Goal: Information Seeking & Learning: Check status

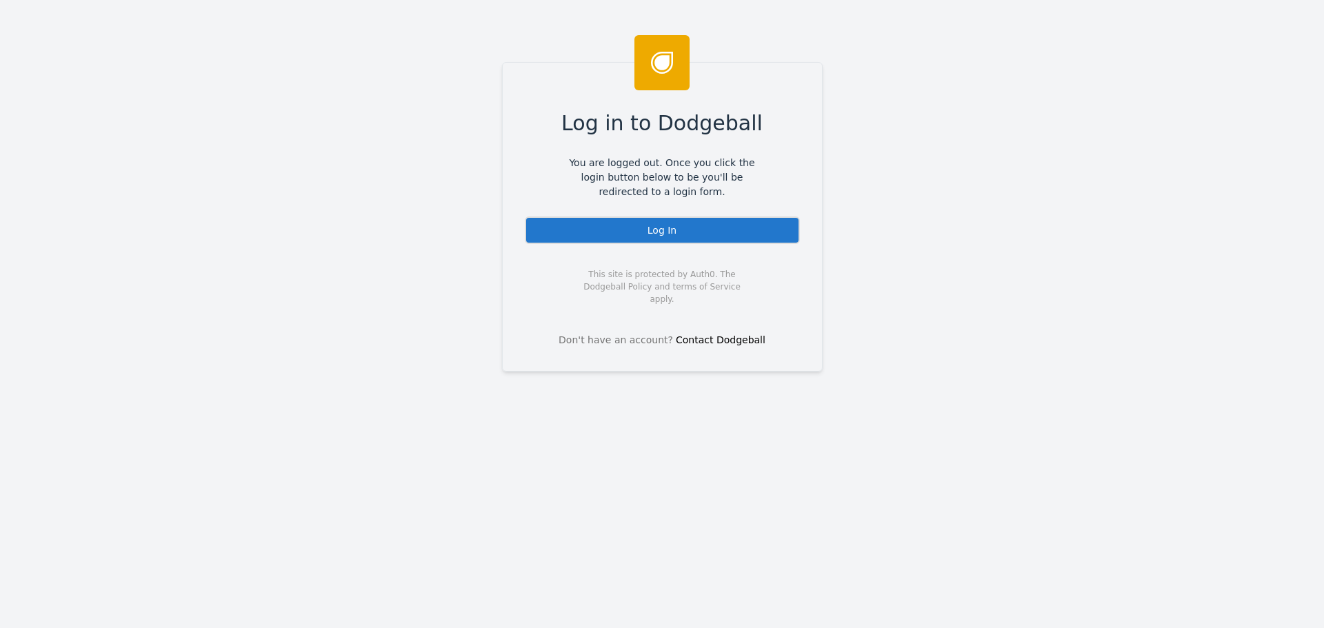
click at [631, 224] on div "Log In" at bounding box center [662, 231] width 275 height 28
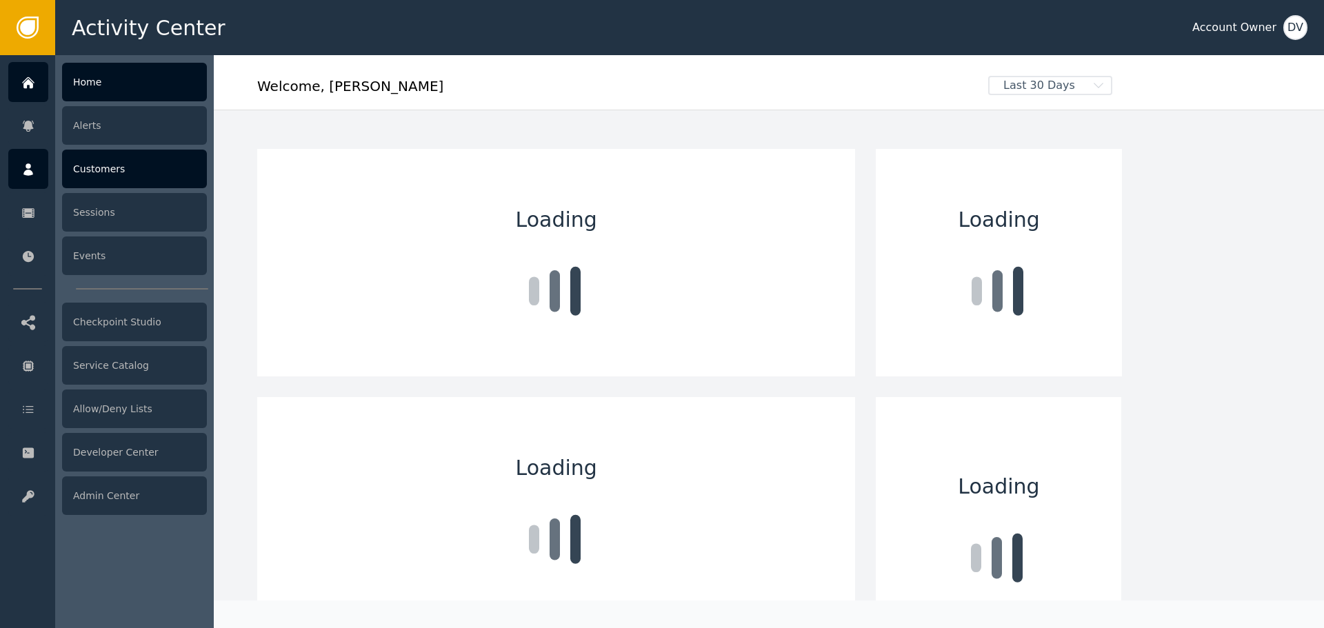
click at [104, 171] on div "Customers" at bounding box center [134, 169] width 145 height 39
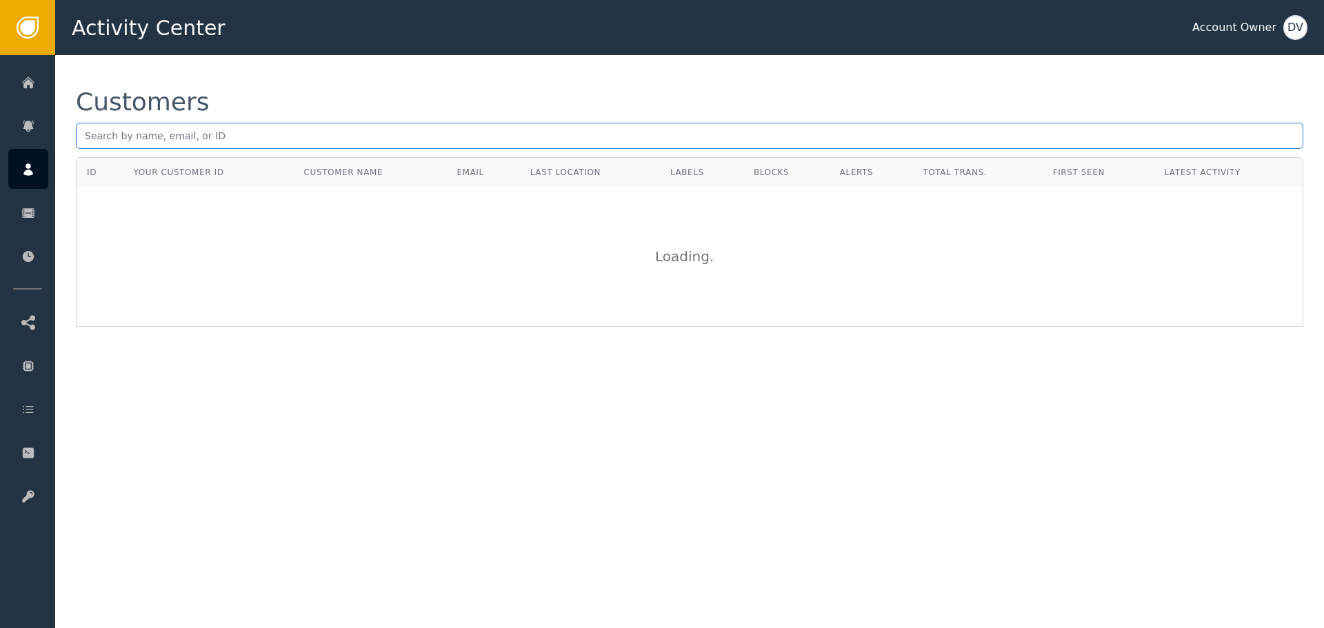
click at [250, 141] on input "text" at bounding box center [690, 136] width 1228 height 26
paste input "[EMAIL_ADDRESS][DOMAIN_NAME]"
type input "[EMAIL_ADDRESS][DOMAIN_NAME]"
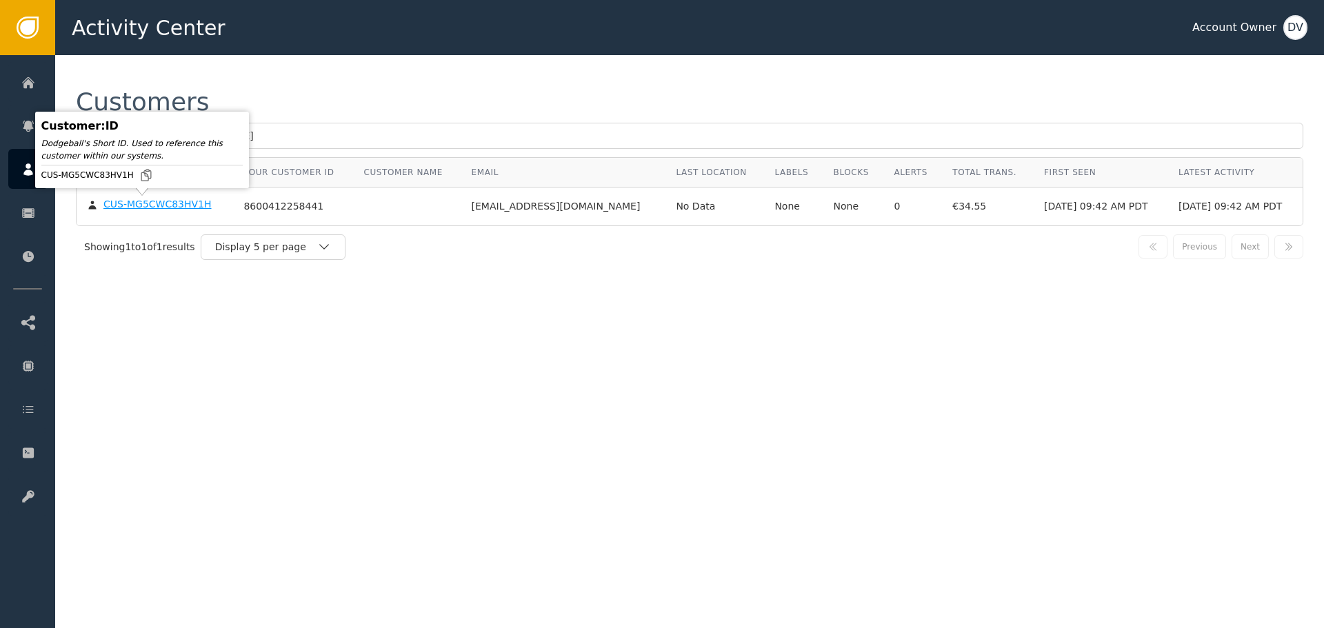
click at [159, 55] on body "Activity Center Account Owner DV Home Alerts Customers Sessions Events Checkpoi…" at bounding box center [662, 27] width 1324 height 55
click at [151, 206] on div "CUS-MG5CWC83HV1H" at bounding box center [157, 205] width 108 height 12
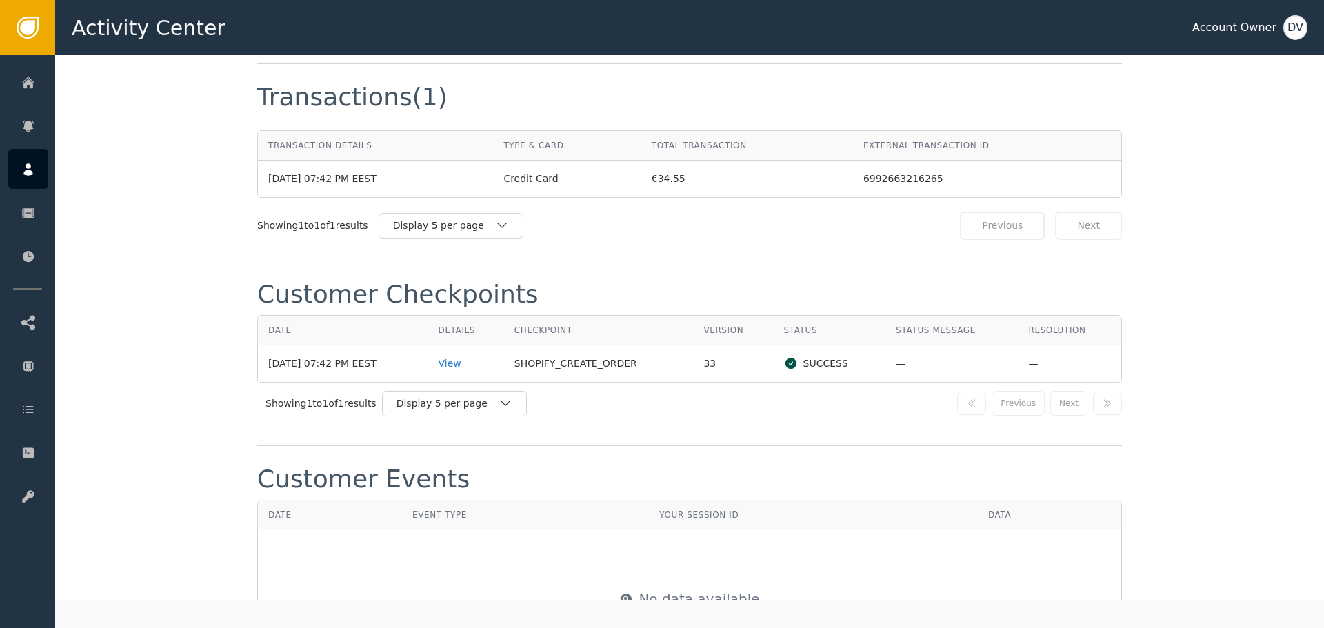
scroll to position [1380, 0]
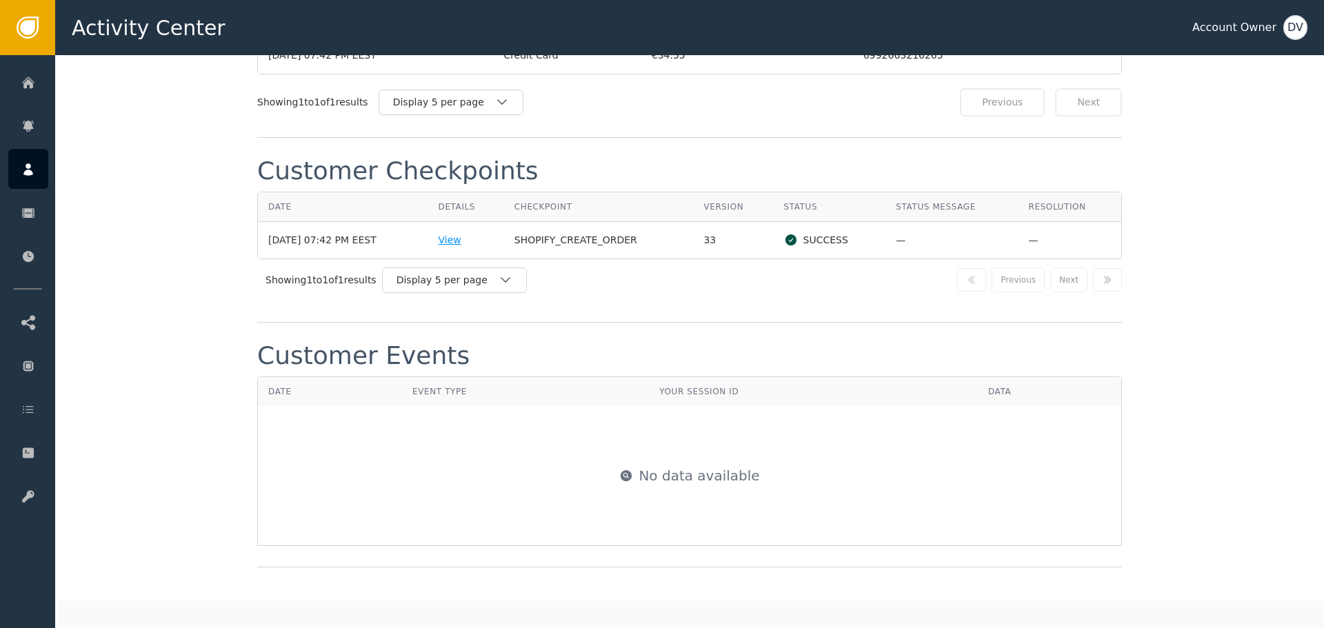
click at [464, 241] on div "View" at bounding box center [466, 240] width 55 height 14
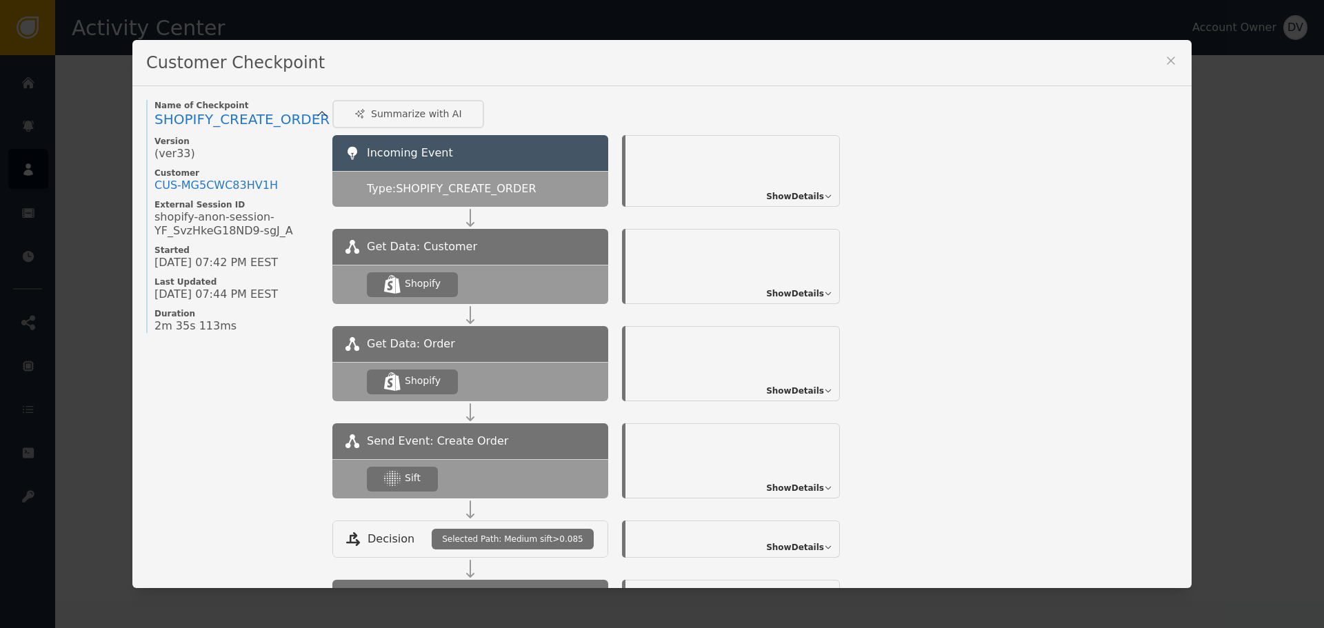
click at [812, 487] on span "Show Details" at bounding box center [795, 488] width 58 height 12
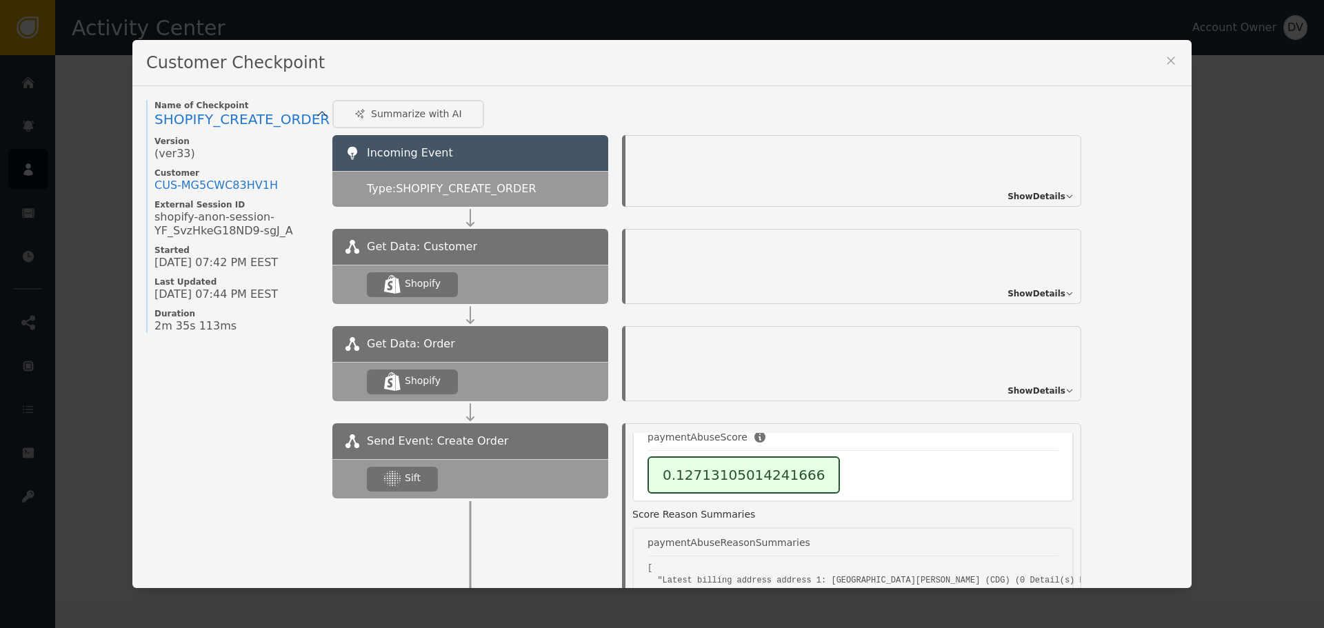
scroll to position [69, 0]
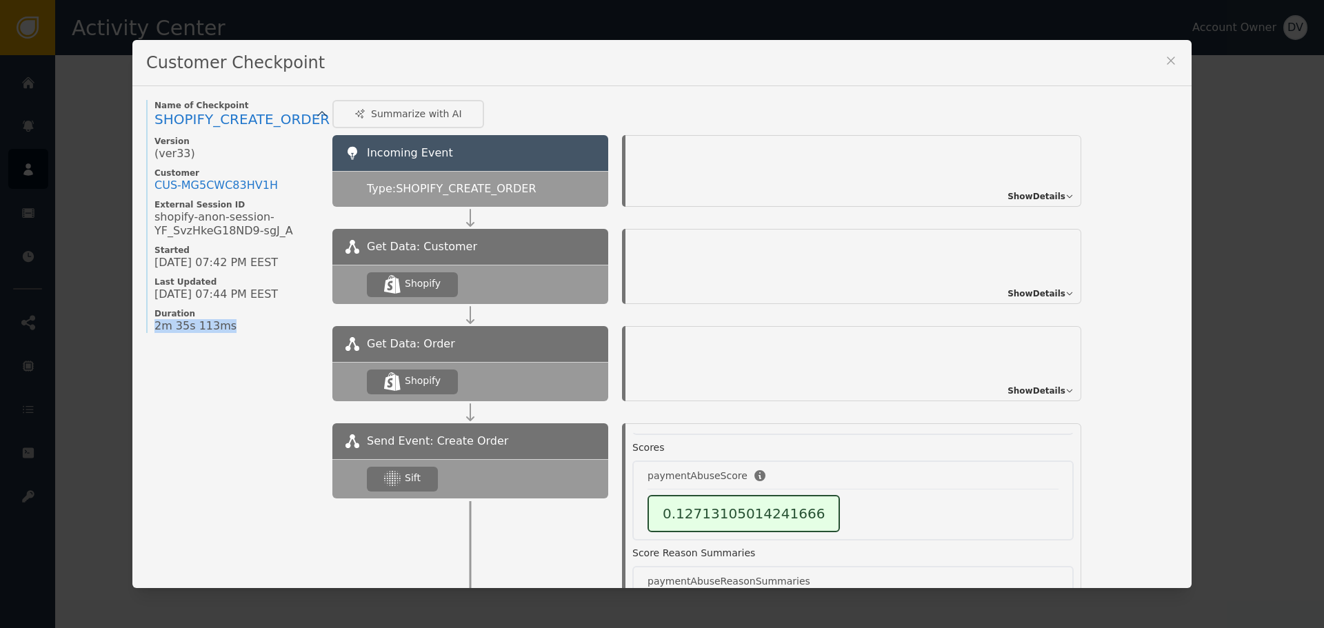
drag, startPoint x: 150, startPoint y: 328, endPoint x: 217, endPoint y: 323, distance: 67.1
click at [217, 323] on div "2m 35s 113ms" at bounding box center [237, 326] width 164 height 14
click at [68, 286] on div "Customer Checkpoint Name of Checkpoint SHOPIFY_CREATE_ORDER Version (ver 33 ) C…" at bounding box center [662, 314] width 1324 height 628
click at [1167, 65] on icon at bounding box center [1171, 61] width 14 height 14
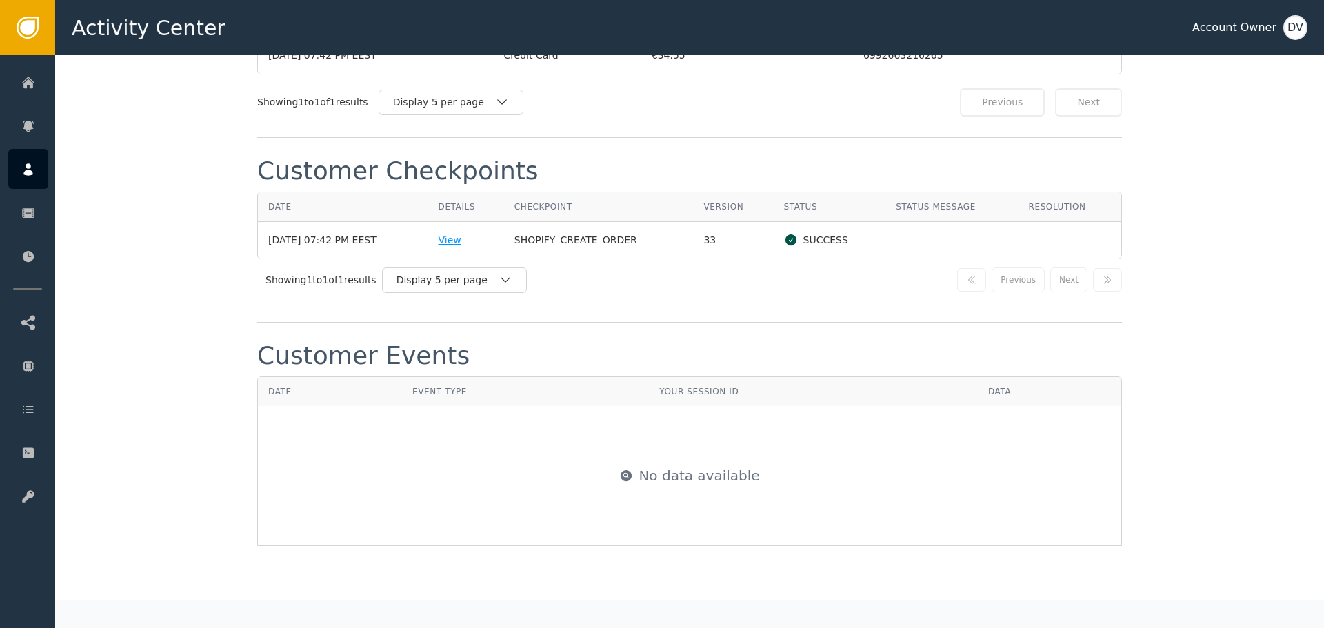
click at [464, 241] on div "View" at bounding box center [466, 240] width 55 height 14
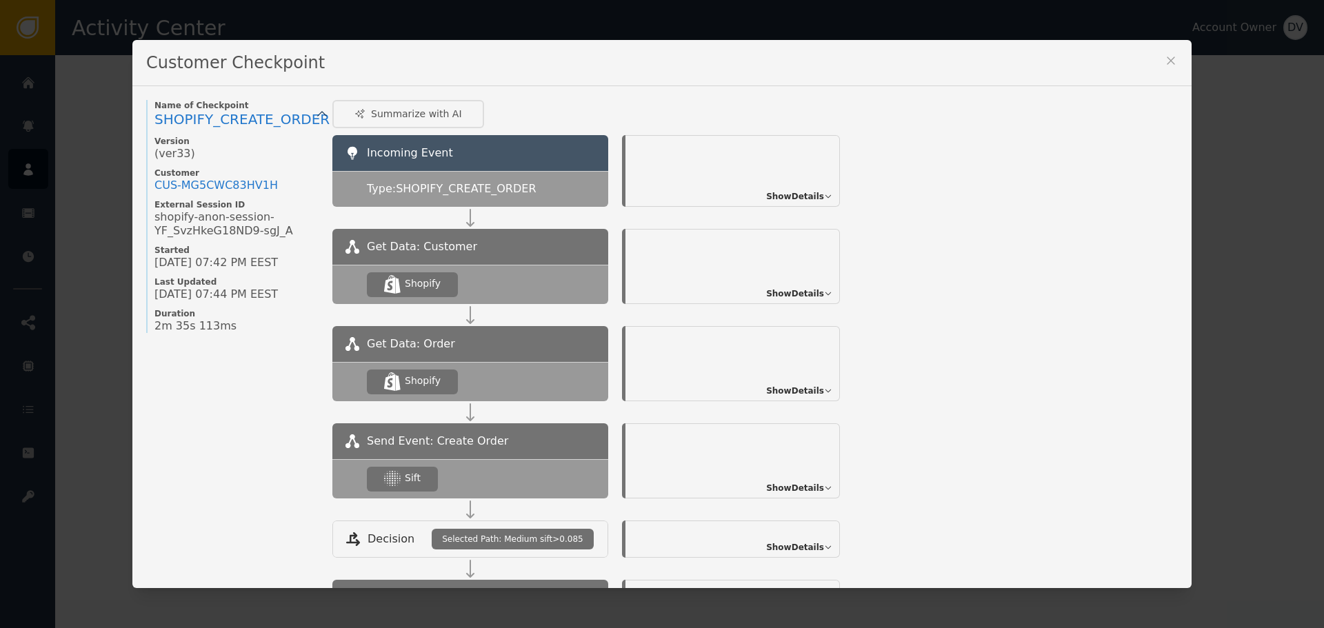
click at [806, 484] on span "Show Details" at bounding box center [795, 488] width 58 height 12
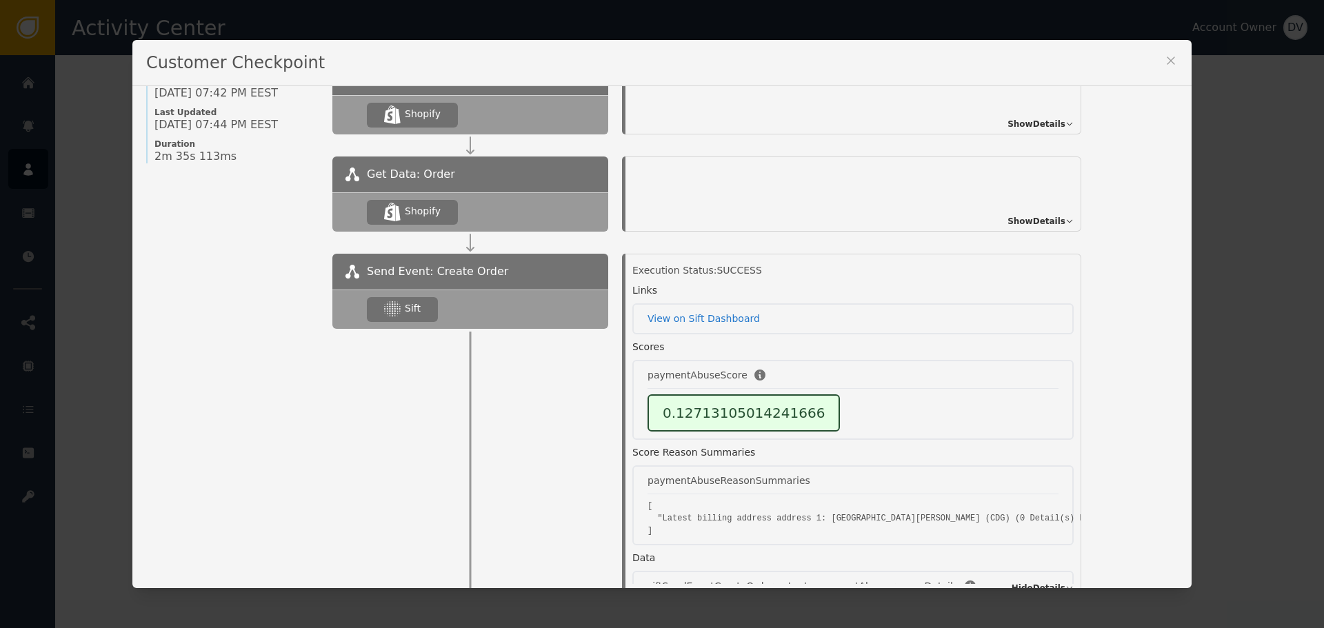
scroll to position [138, 0]
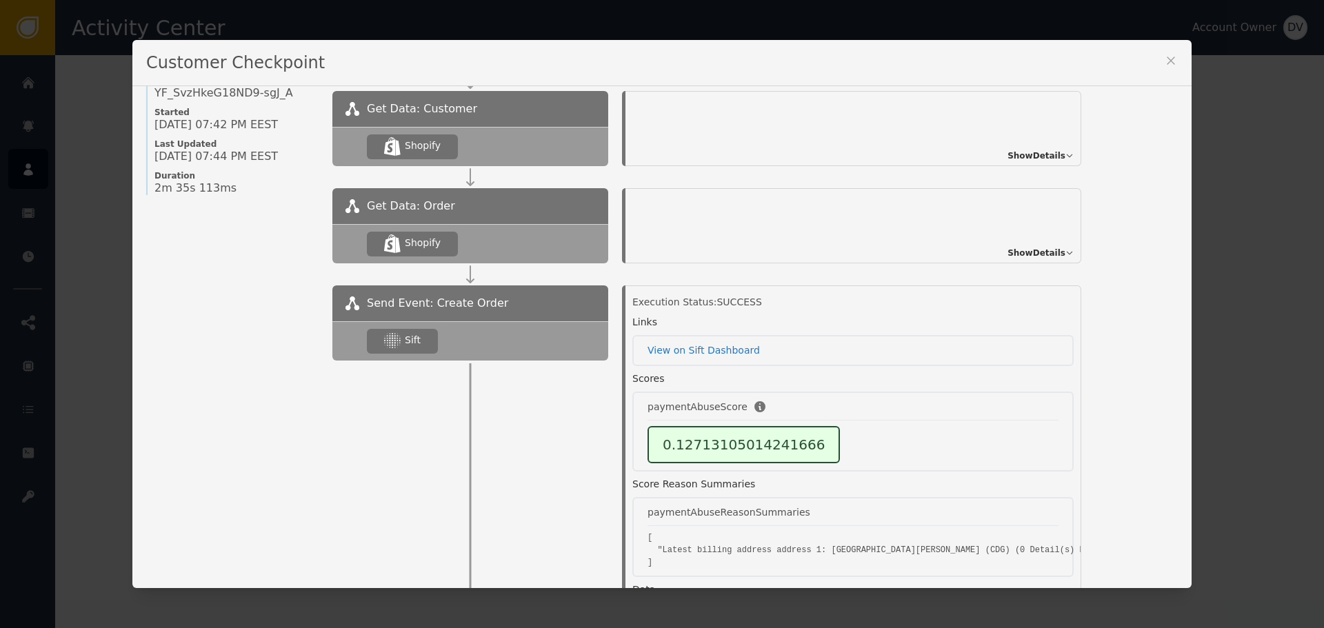
click at [52, 92] on div "Customer Checkpoint Name of Checkpoint SHOPIFY_CREATE_ORDER Version (ver 33 ) C…" at bounding box center [662, 314] width 1324 height 628
drag, startPoint x: 1170, startPoint y: 61, endPoint x: 860, endPoint y: 94, distance: 311.5
click at [1168, 61] on icon at bounding box center [1171, 61] width 14 height 14
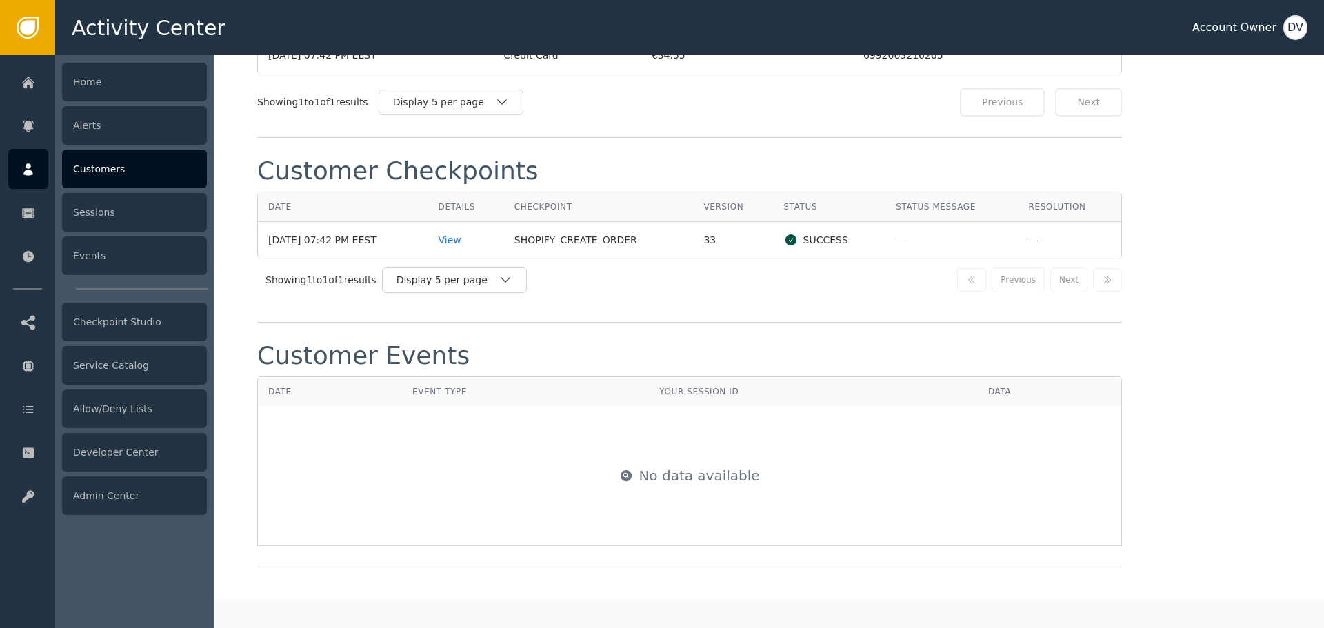
click at [22, 175] on icon at bounding box center [28, 169] width 14 height 15
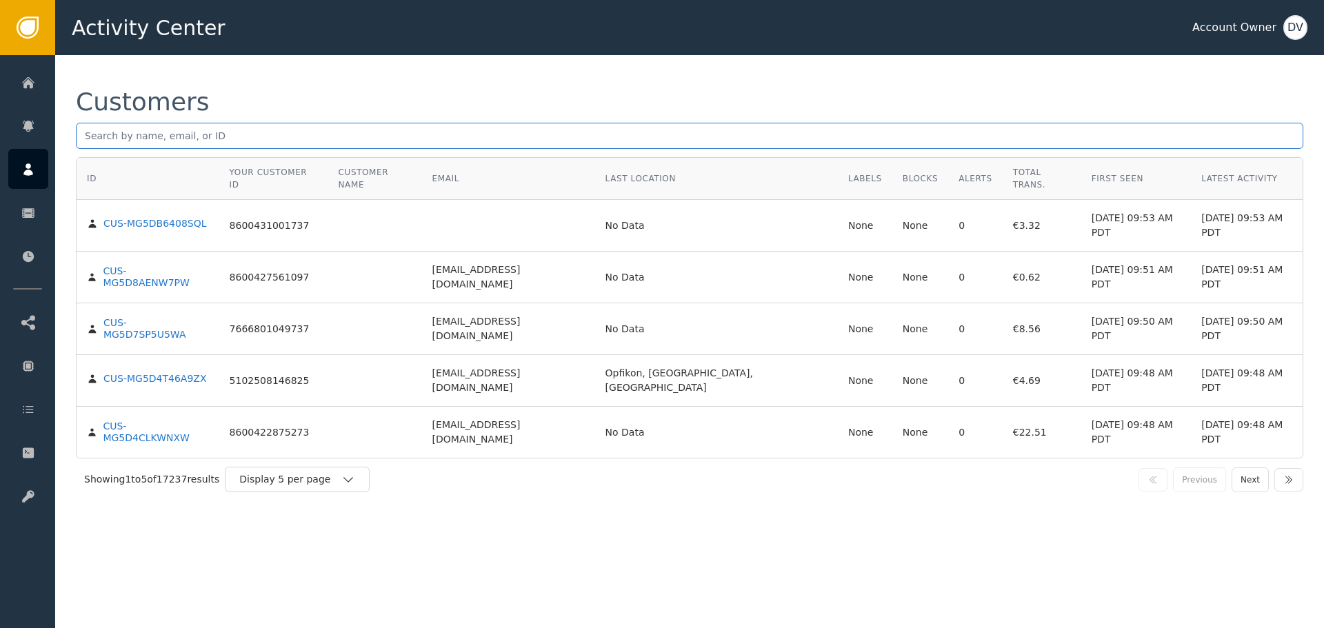
click at [292, 138] on input "text" at bounding box center [690, 136] width 1228 height 26
paste input "[EMAIL_ADDRESS][DOMAIN_NAME]"
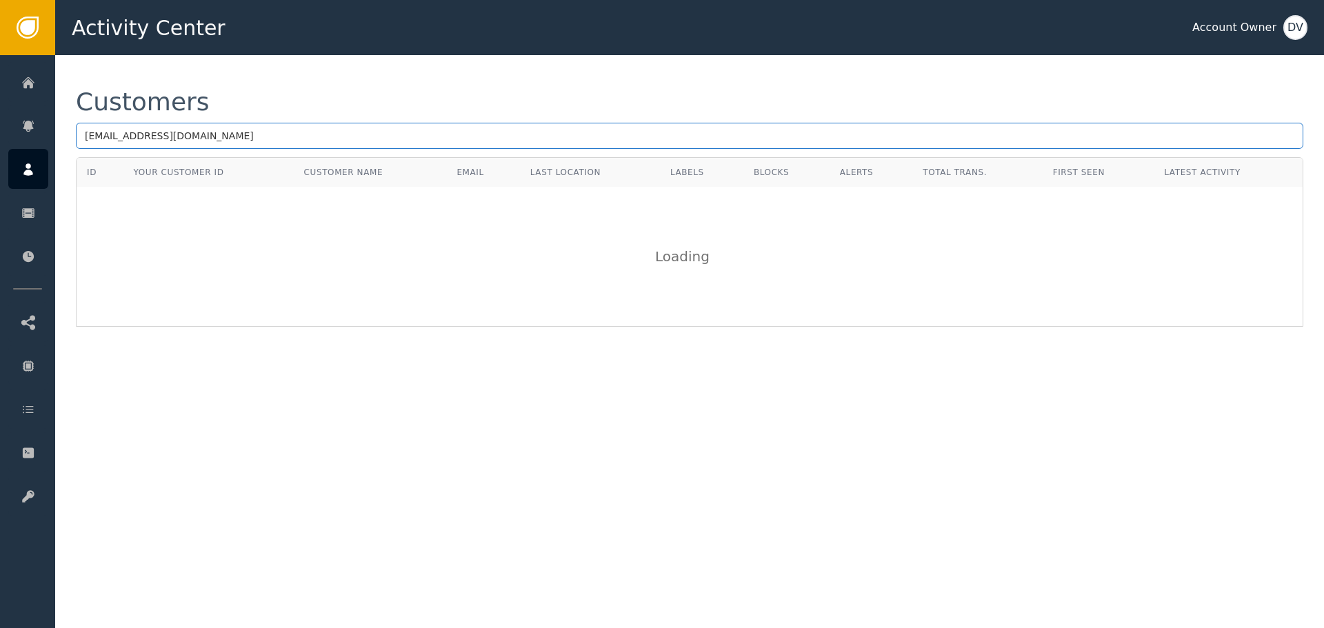
type input "[EMAIL_ADDRESS][DOMAIN_NAME]"
click at [309, 110] on div "Customers" at bounding box center [690, 102] width 1228 height 25
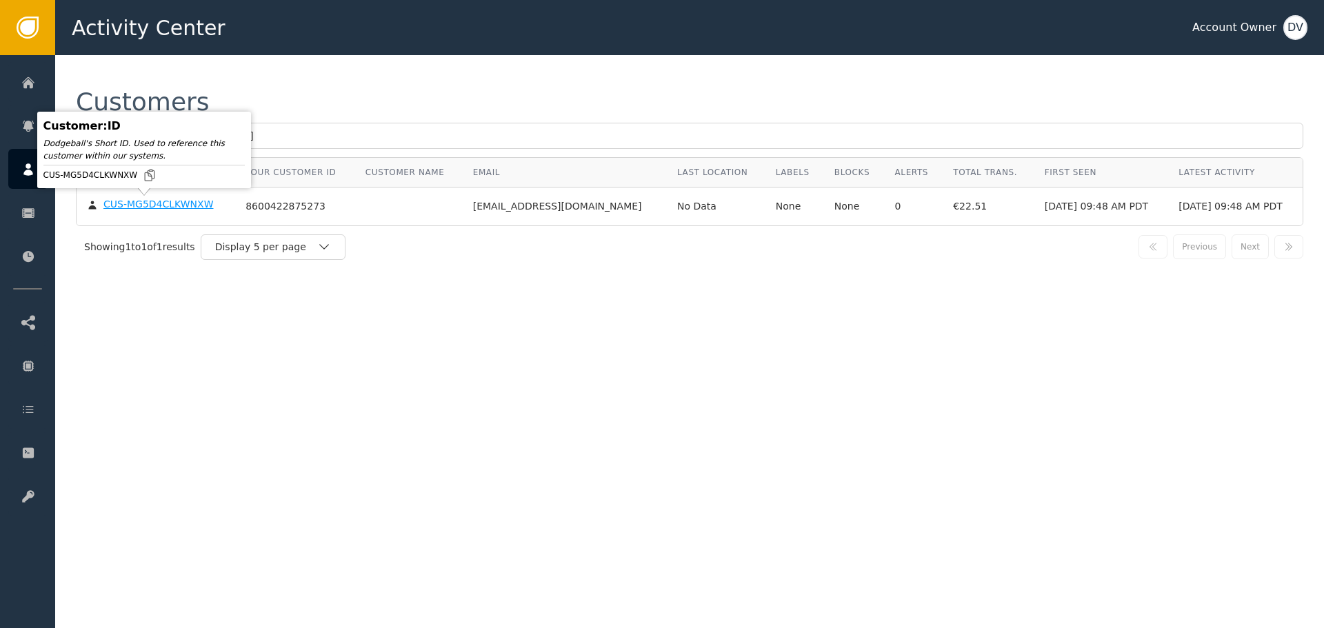
click at [145, 55] on body "Activity Center Account Owner DV Home Alerts Customers Sessions Events Checkpoi…" at bounding box center [662, 27] width 1324 height 55
click at [145, 206] on div "CUS-MG5D4CLKWNXW" at bounding box center [158, 205] width 110 height 12
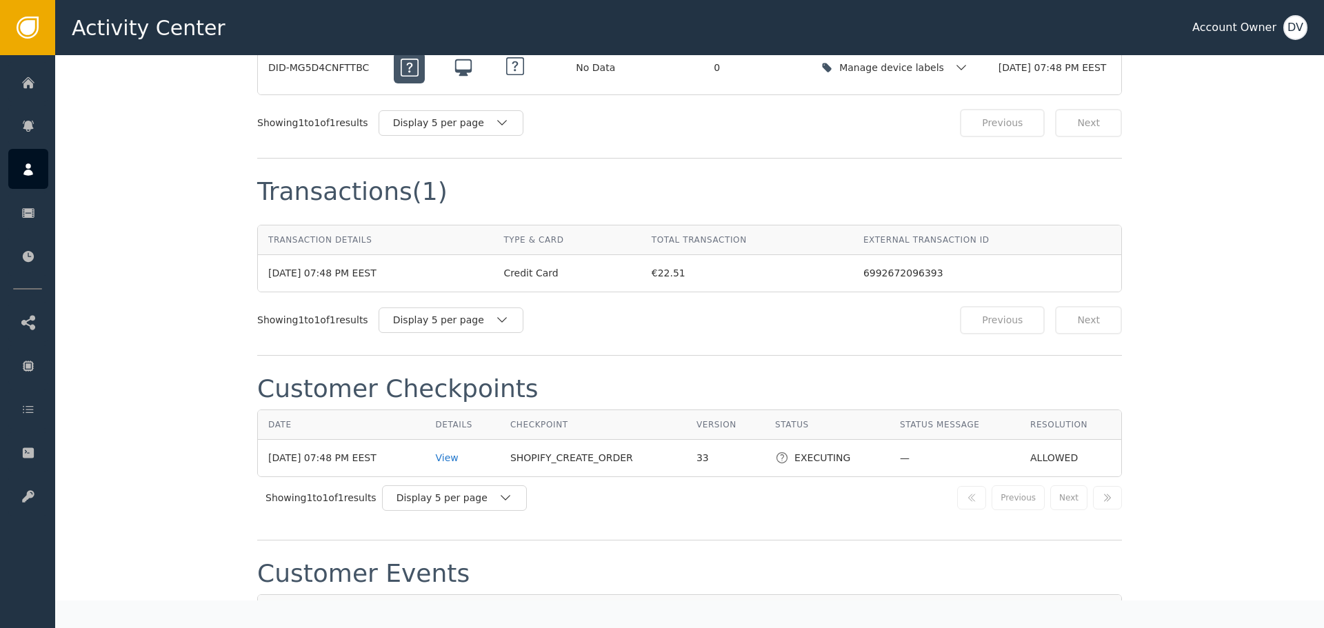
scroll to position [1380, 0]
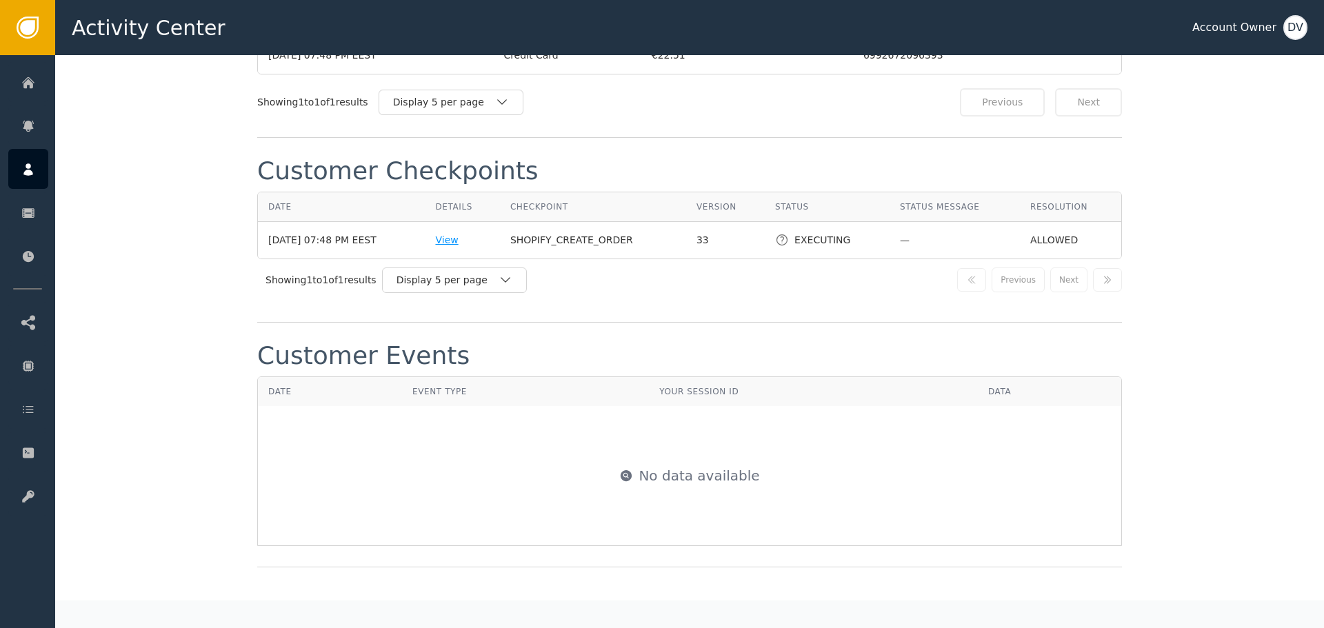
click at [453, 242] on div "View" at bounding box center [462, 240] width 54 height 14
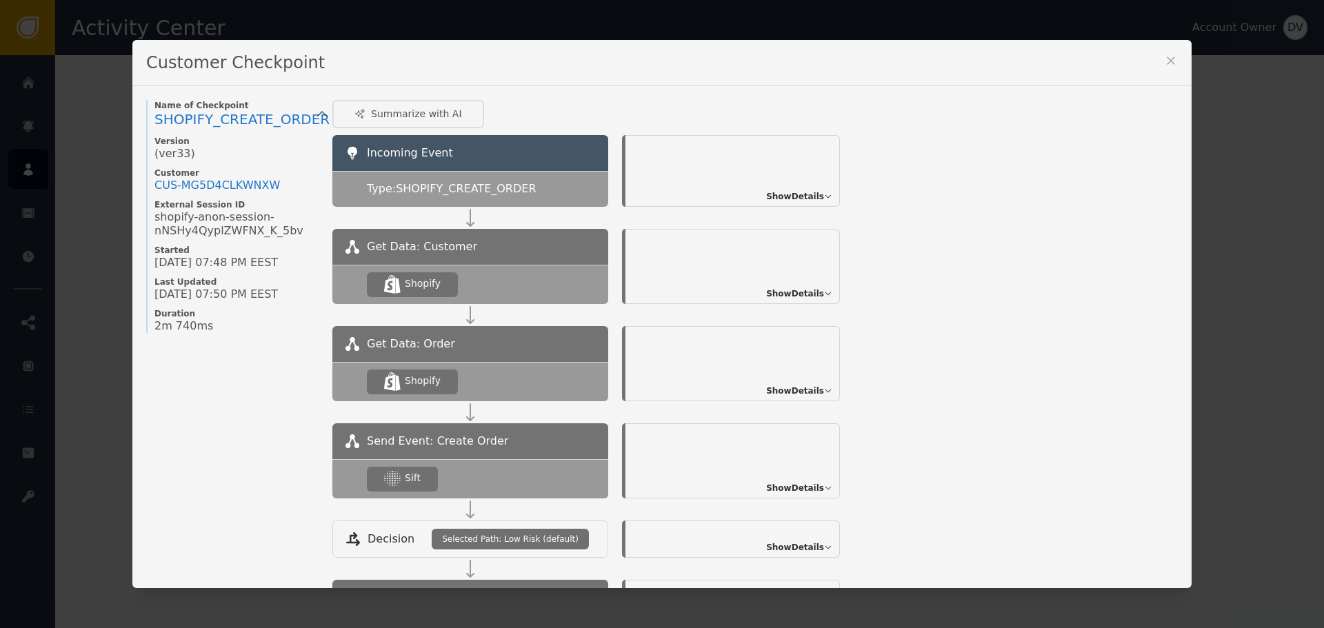
click at [812, 494] on span "Show Details" at bounding box center [795, 488] width 58 height 12
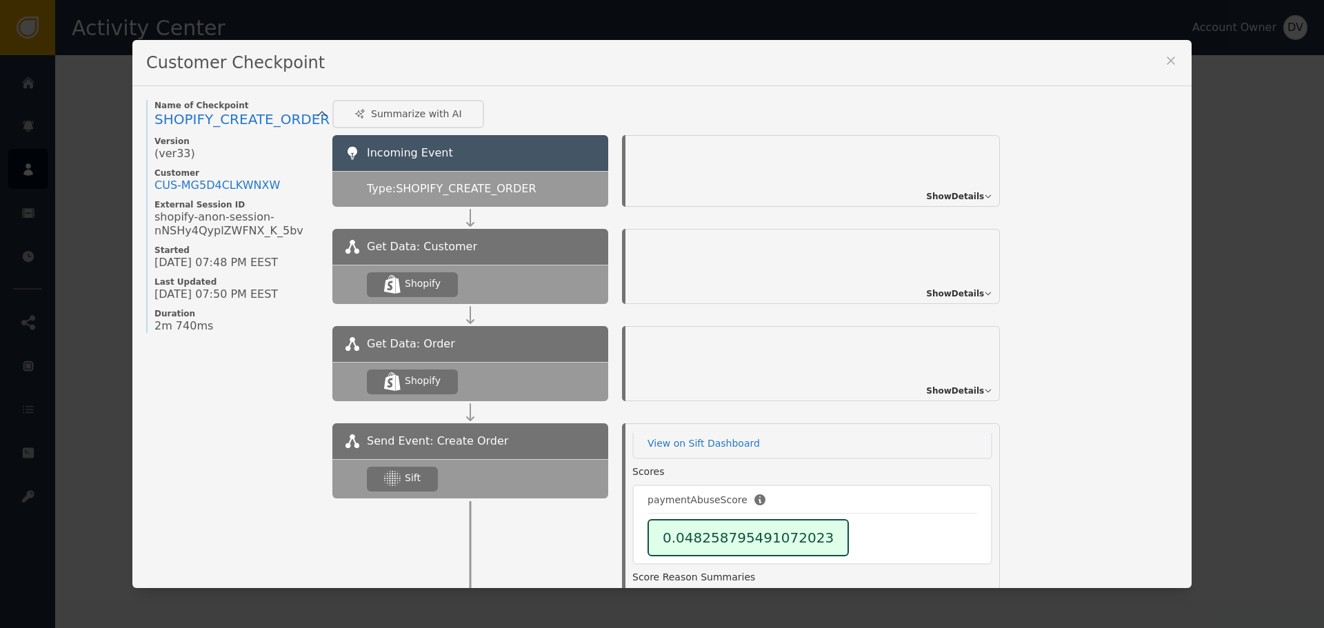
scroll to position [69, 0]
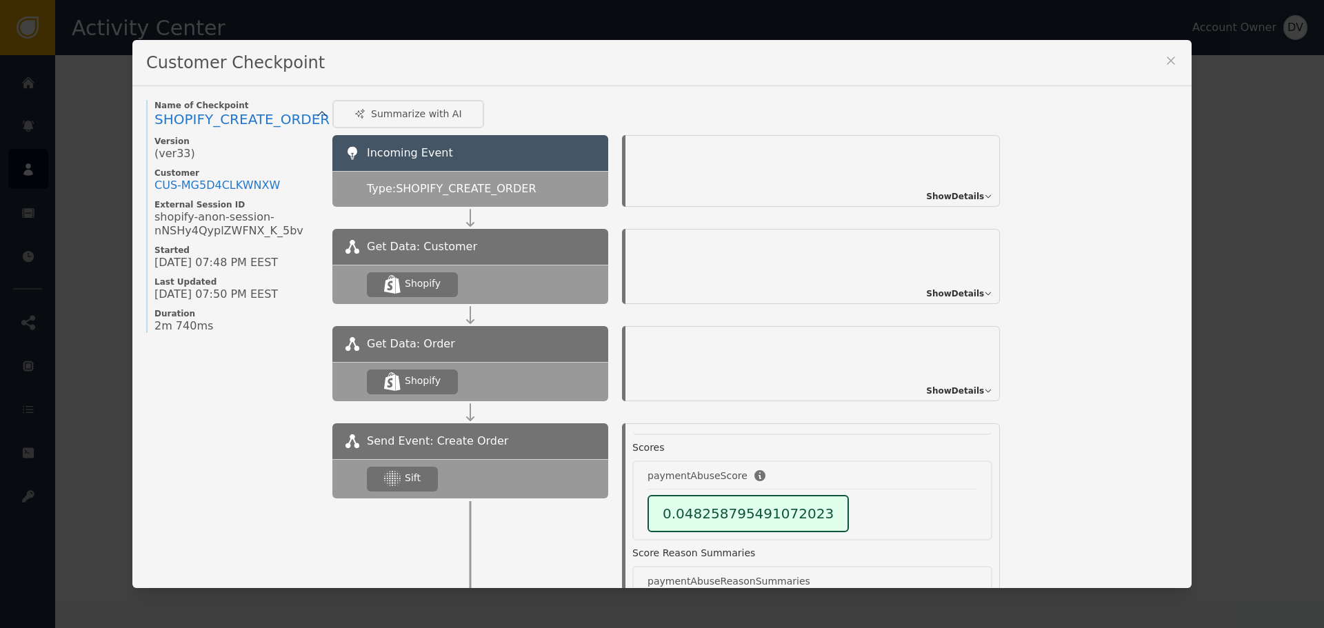
click at [1166, 59] on icon at bounding box center [1171, 61] width 14 height 14
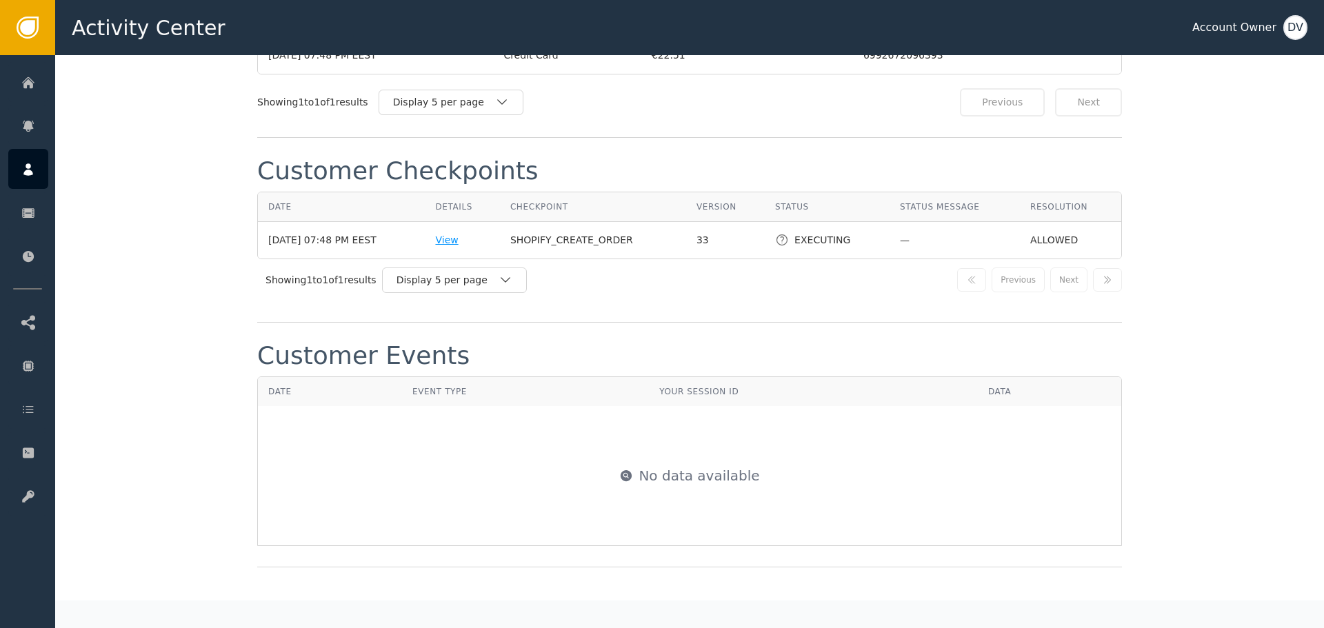
click at [457, 242] on div "View" at bounding box center [462, 240] width 54 height 14
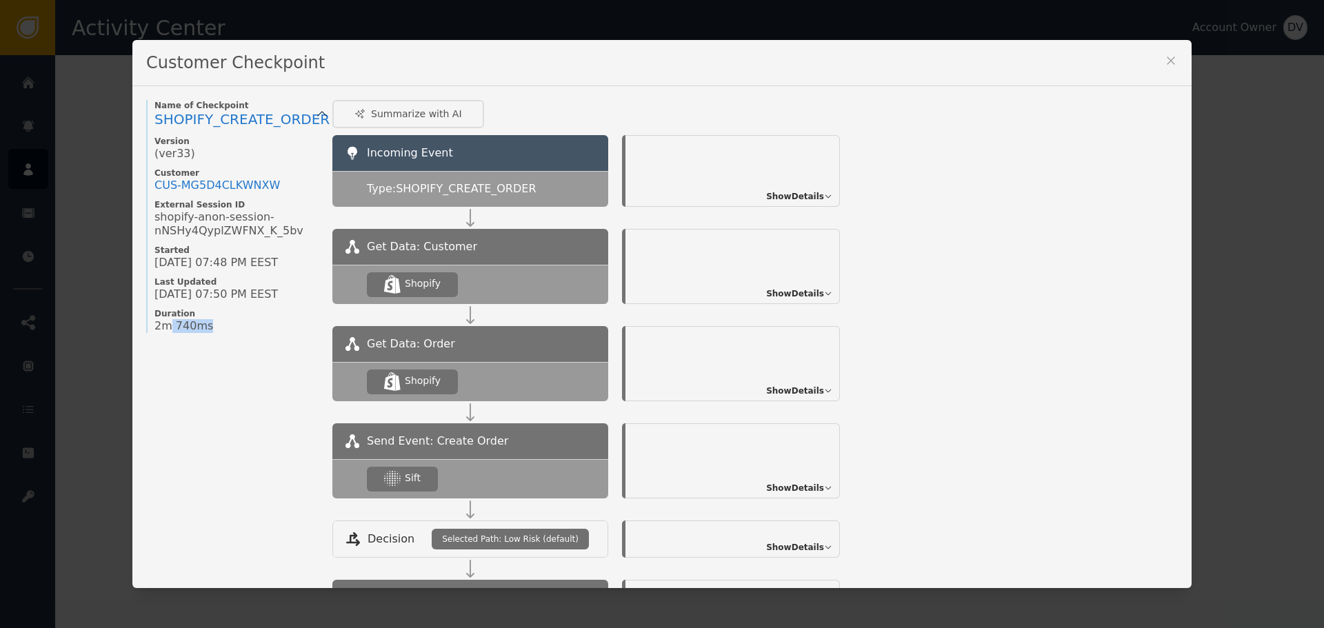
drag, startPoint x: 162, startPoint y: 330, endPoint x: 204, endPoint y: 330, distance: 42.1
click at [204, 330] on div "2m 740ms" at bounding box center [237, 326] width 164 height 14
click at [155, 331] on span "2m 740ms" at bounding box center [184, 326] width 59 height 14
drag, startPoint x: 149, startPoint y: 330, endPoint x: 215, endPoint y: 330, distance: 65.5
click at [215, 330] on div "2m 740ms" at bounding box center [237, 326] width 164 height 14
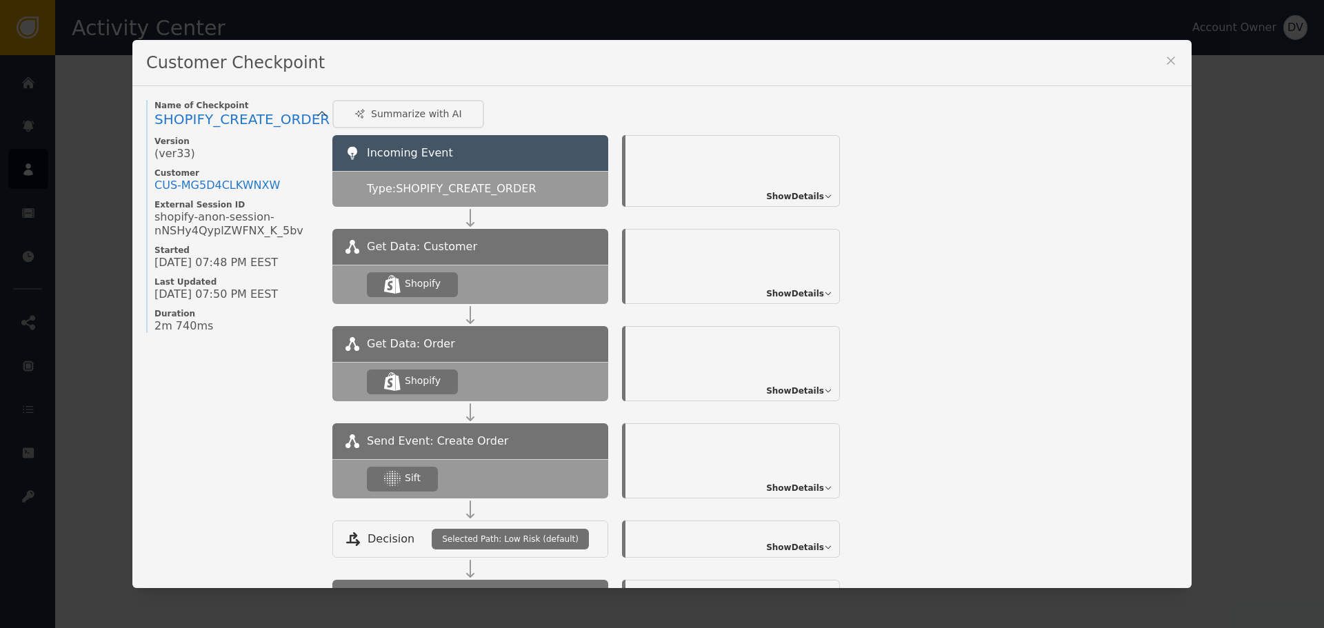
click at [96, 255] on div "Customer Checkpoint Name of Checkpoint SHOPIFY_CREATE_ORDER Version (ver 33 ) C…" at bounding box center [662, 314] width 1324 height 628
click at [87, 255] on div "Customer Checkpoint Name of Checkpoint SHOPIFY_CREATE_ORDER Version (ver 33 ) C…" at bounding box center [662, 314] width 1324 height 628
click at [782, 483] on span "Show Details" at bounding box center [795, 488] width 58 height 12
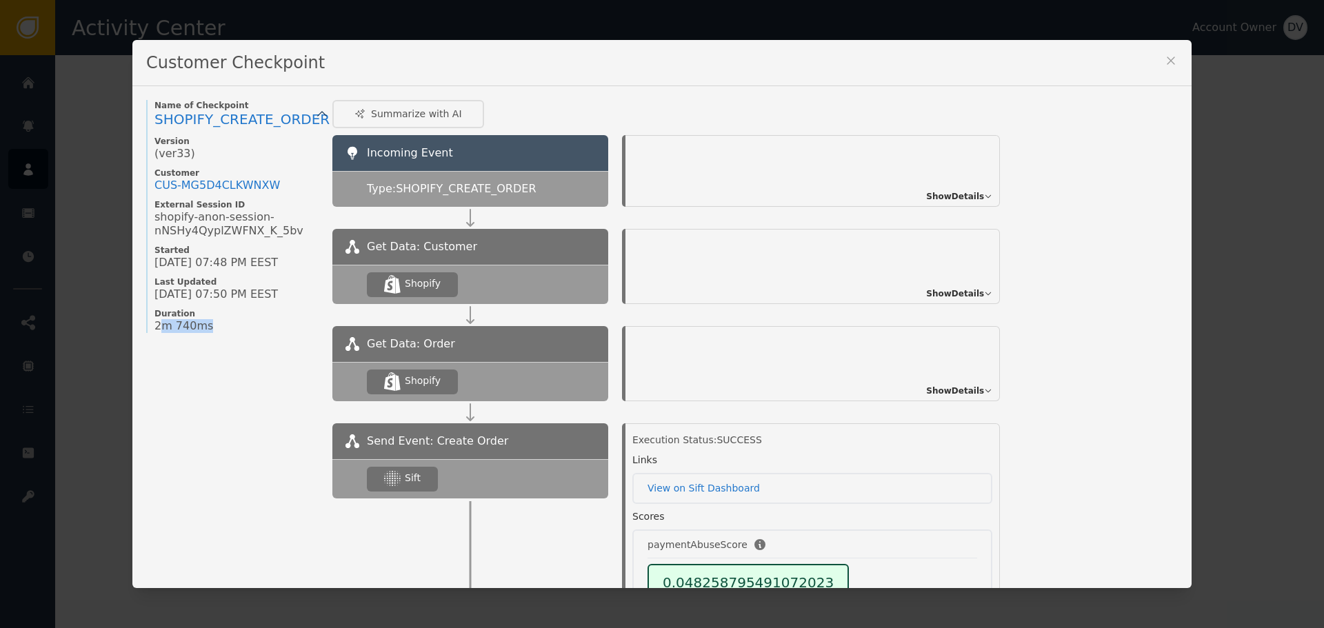
drag, startPoint x: 166, startPoint y: 324, endPoint x: 244, endPoint y: 326, distance: 78.7
click at [244, 326] on div "2m 740ms" at bounding box center [237, 326] width 164 height 14
click at [41, 186] on div "Customer Checkpoint Name of Checkpoint SHOPIFY_CREATE_ORDER Version (ver 33 ) C…" at bounding box center [662, 314] width 1324 height 628
click at [75, 137] on div "Customer Checkpoint Name of Checkpoint SHOPIFY_CREATE_ORDER Version (ver 33 ) C…" at bounding box center [662, 314] width 1324 height 628
click at [1164, 58] on icon at bounding box center [1171, 61] width 14 height 14
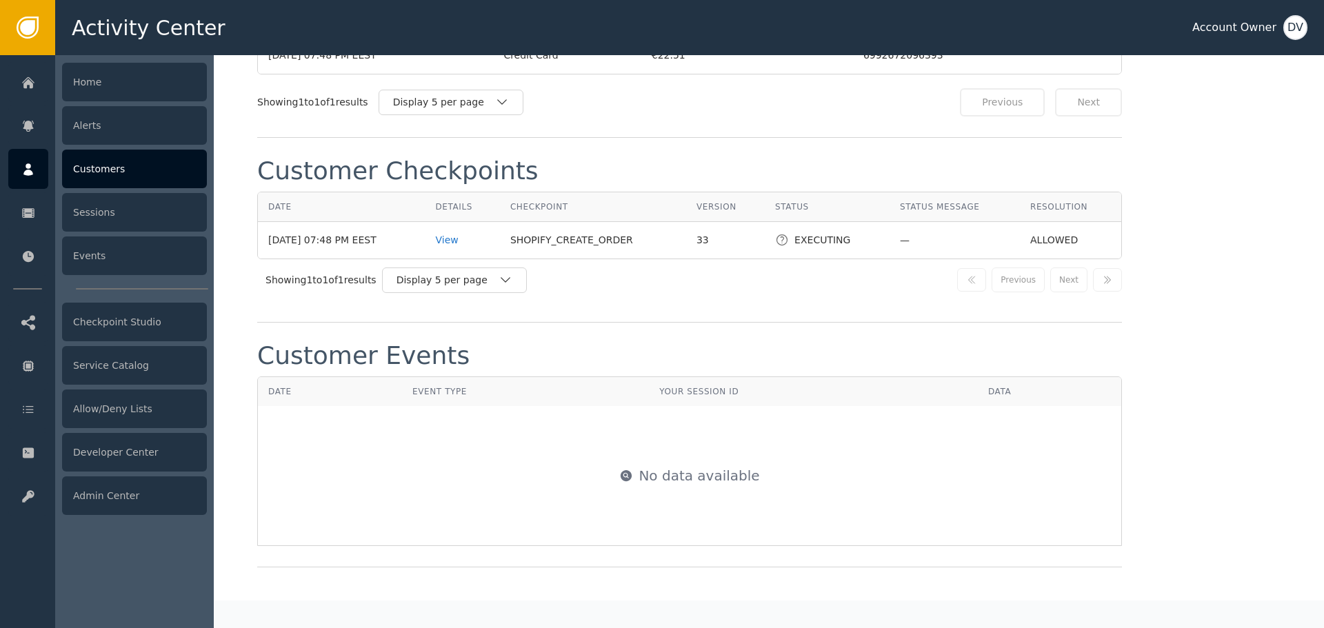
click at [22, 179] on div at bounding box center [28, 169] width 40 height 40
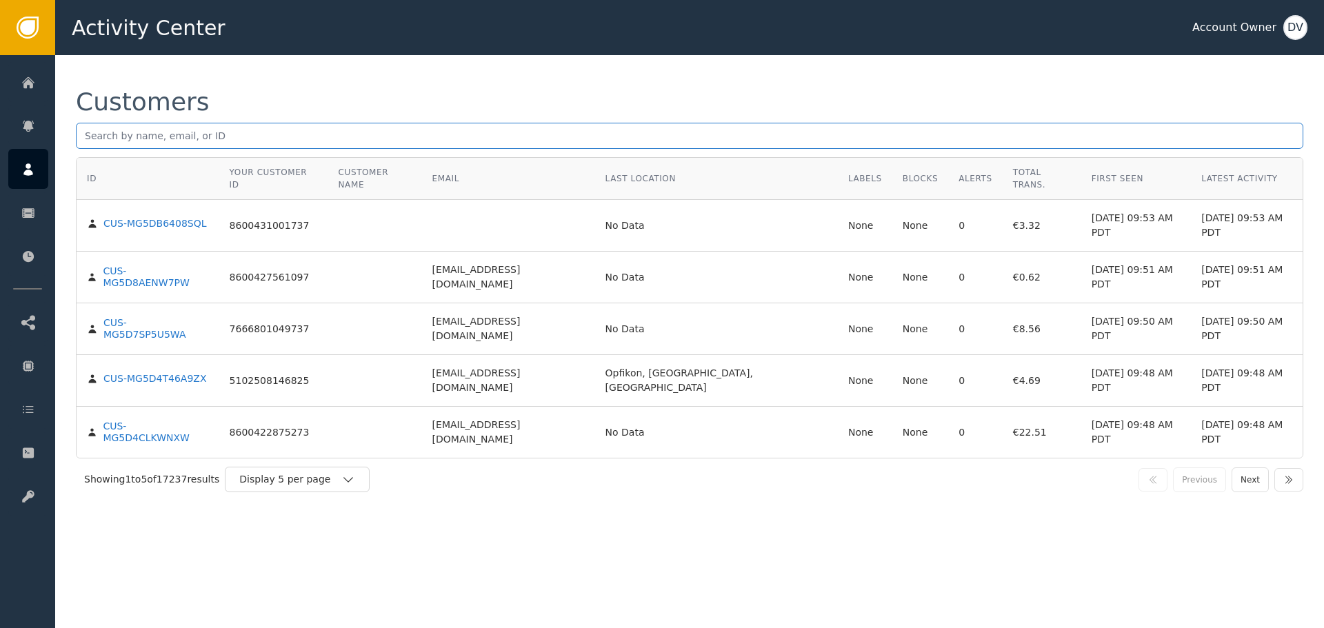
click at [311, 137] on input "text" at bounding box center [690, 136] width 1228 height 26
paste input "[EMAIL_ADDRESS][DOMAIN_NAME]"
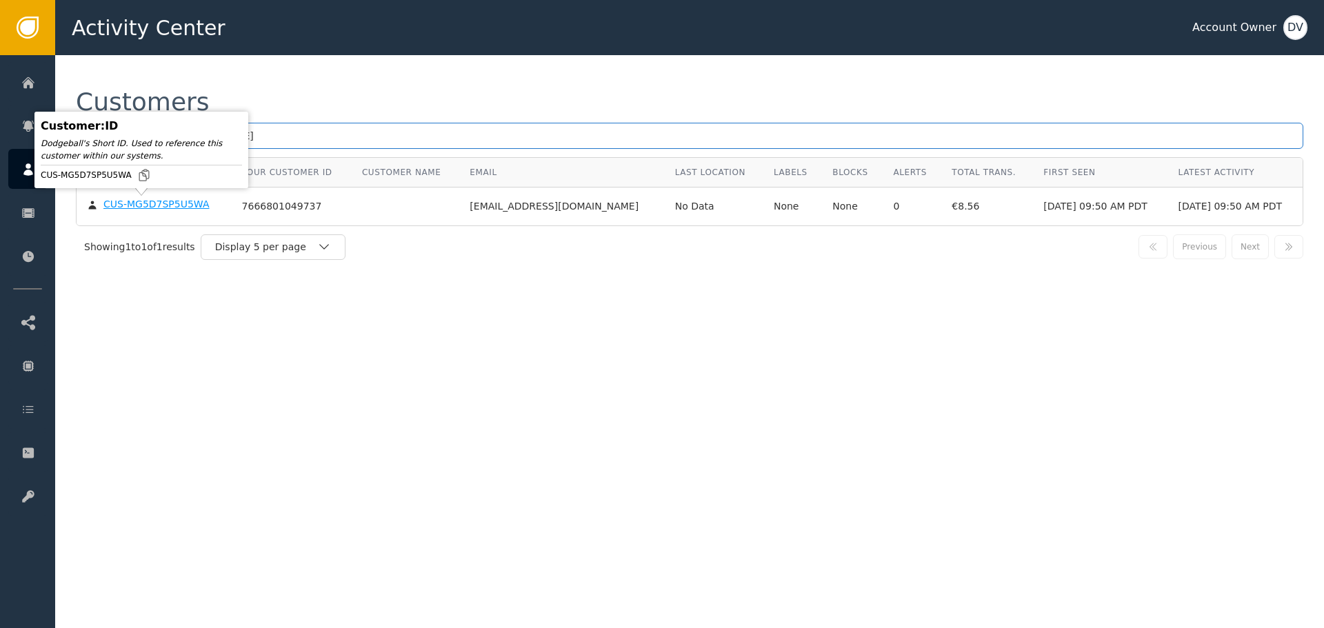
type input "[EMAIL_ADDRESS][DOMAIN_NAME]"
click at [142, 207] on div "CUS-MG5D7SP5U5WA" at bounding box center [156, 205] width 106 height 12
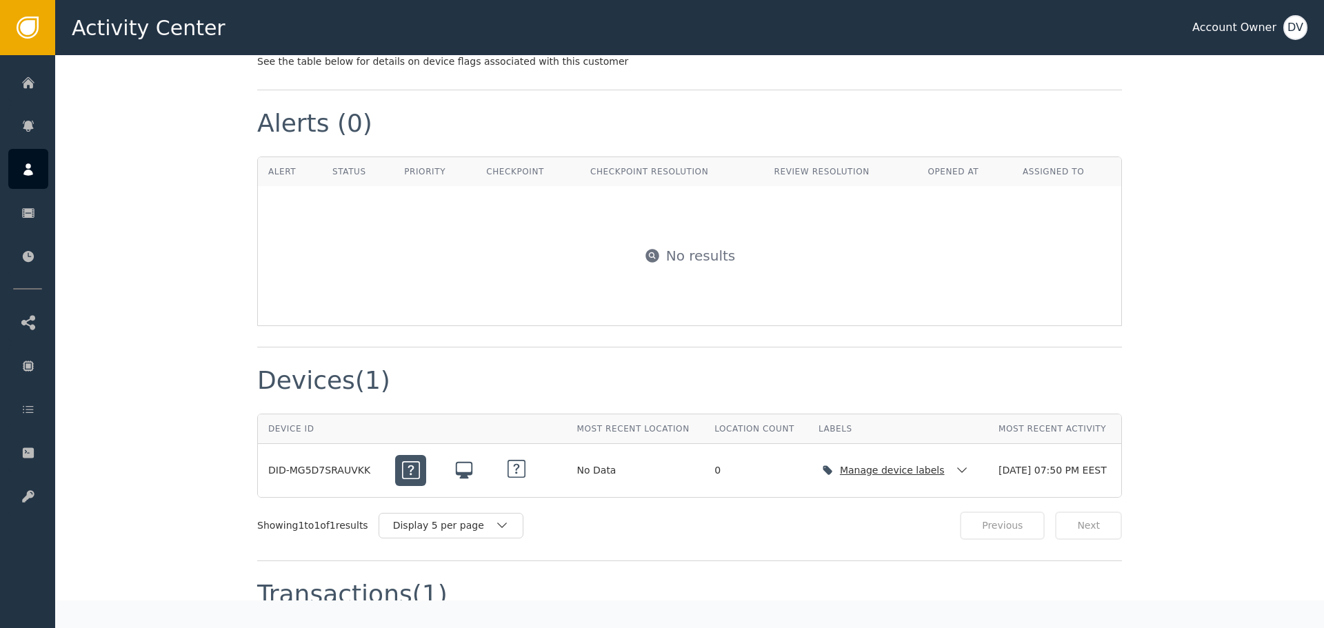
scroll to position [1104, 0]
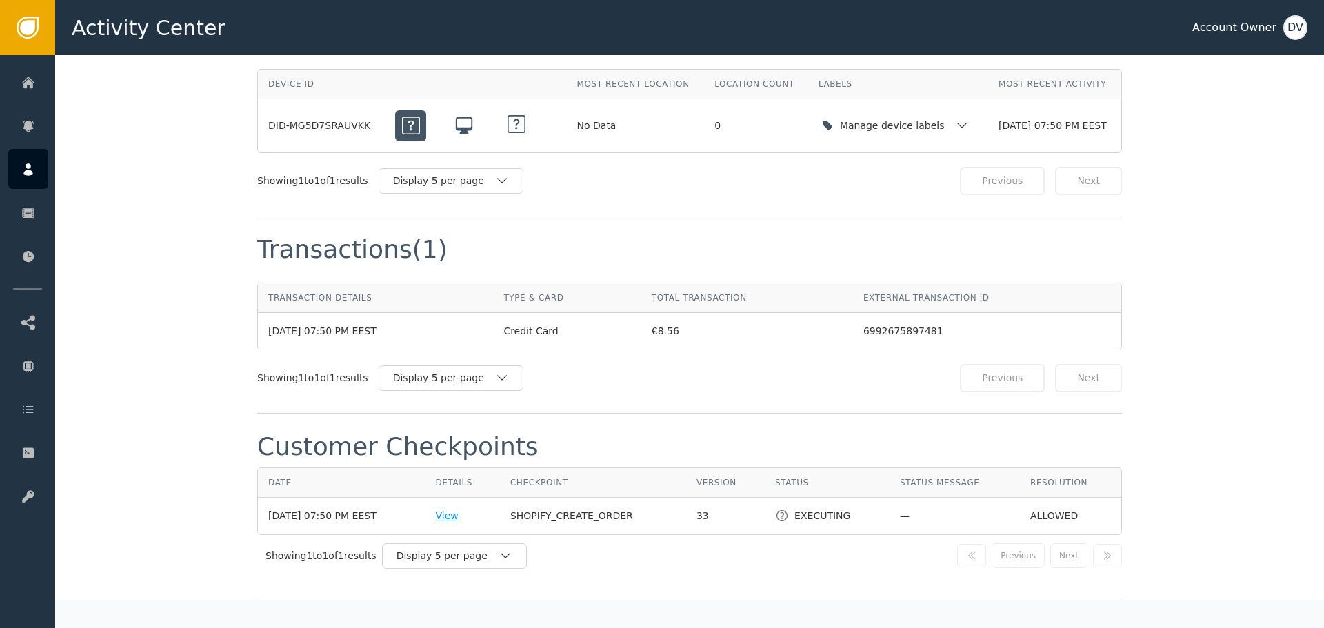
click at [455, 512] on div "View" at bounding box center [462, 516] width 54 height 14
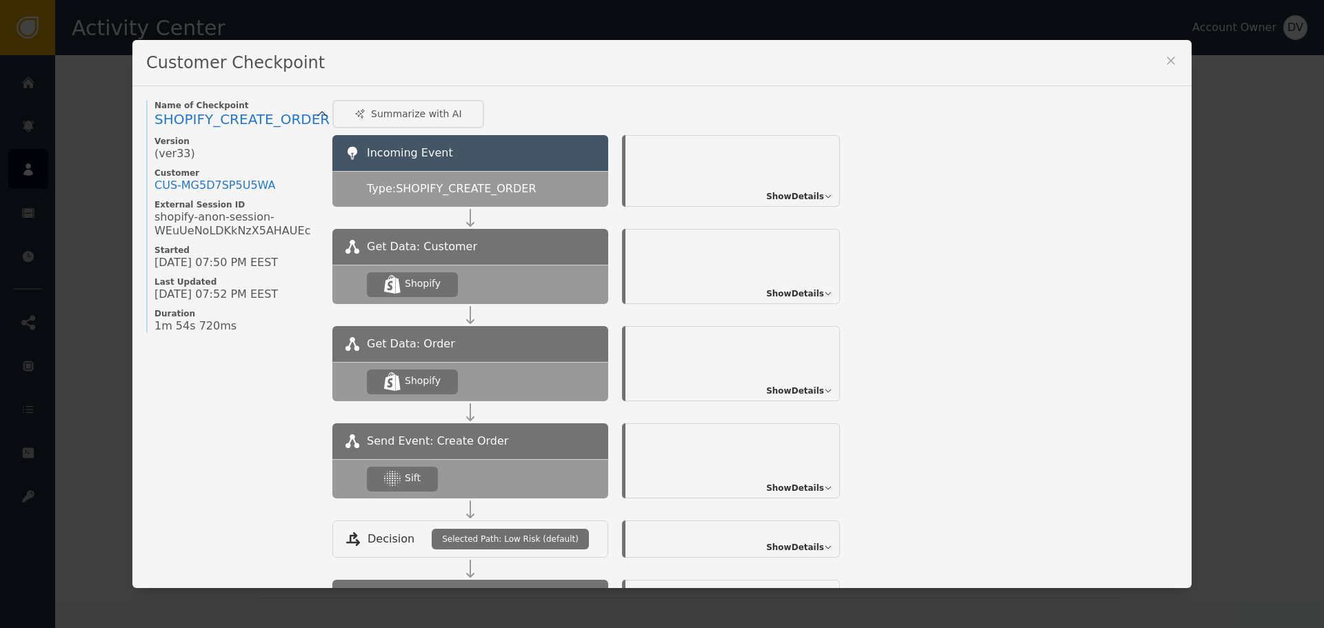
click at [775, 490] on span "Show Details" at bounding box center [795, 488] width 58 height 12
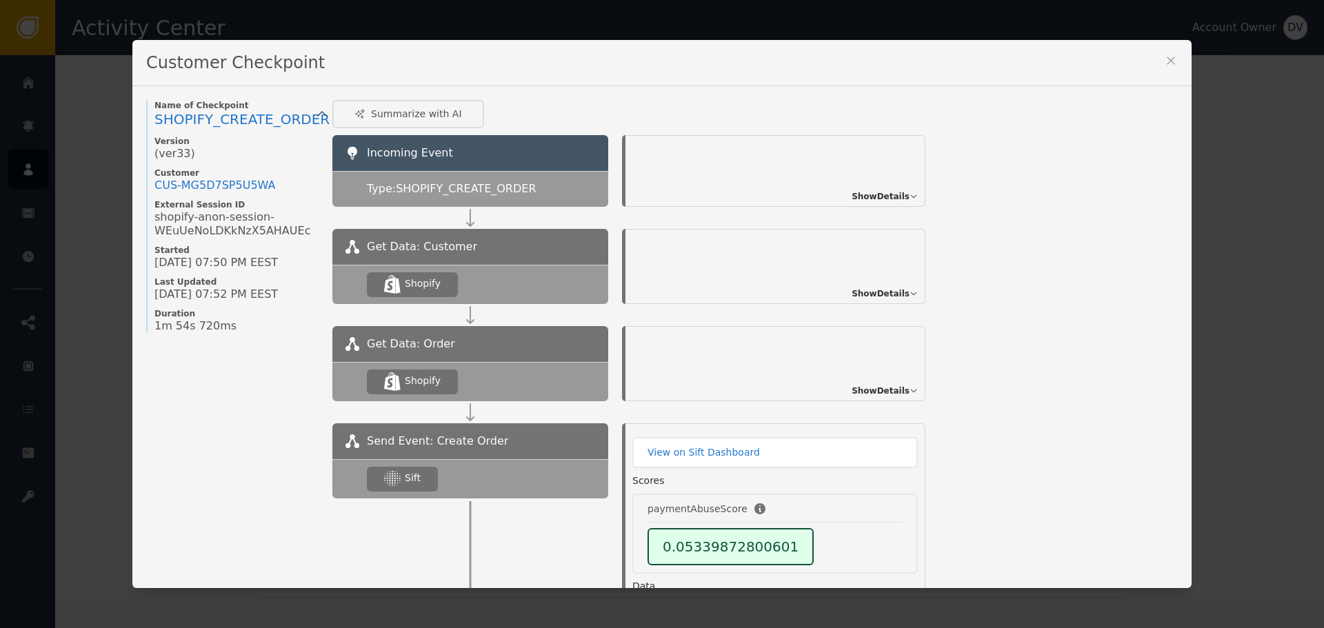
scroll to position [52, 0]
